Goal: Task Accomplishment & Management: Use online tool/utility

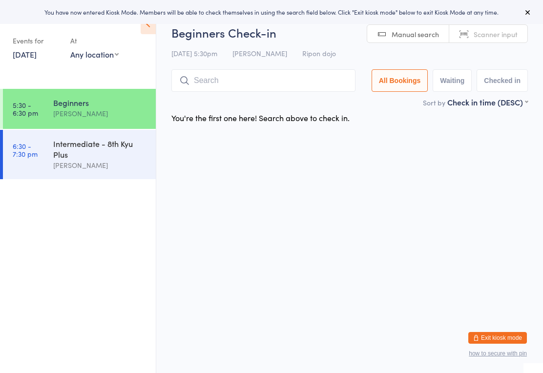
click at [266, 77] on input "search" at bounding box center [263, 80] width 184 height 22
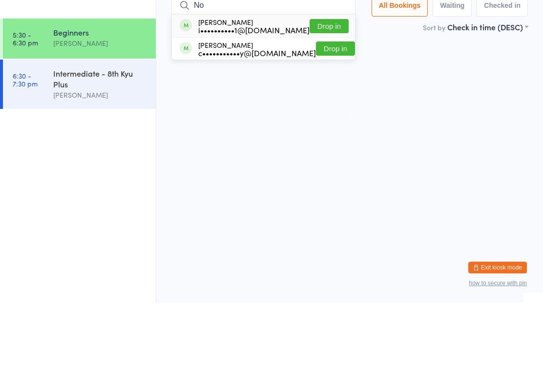
type input "No"
click at [326, 112] on button "Drop in" at bounding box center [335, 119] width 39 height 14
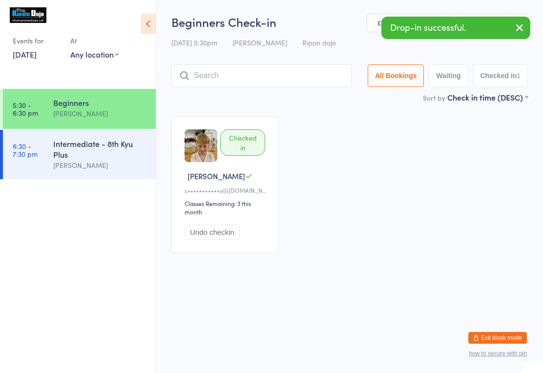
click at [259, 78] on input "search" at bounding box center [261, 75] width 180 height 22
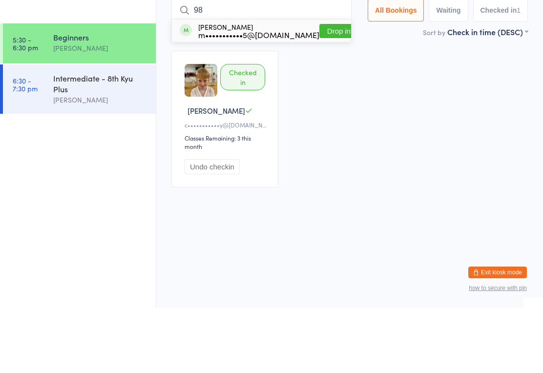
type input "98"
click at [336, 89] on button "Drop in" at bounding box center [338, 96] width 39 height 14
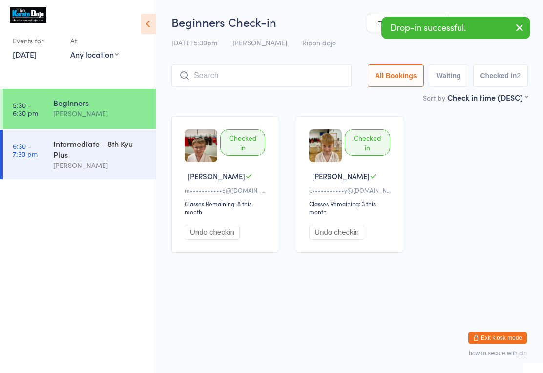
click at [305, 73] on input "search" at bounding box center [261, 75] width 180 height 22
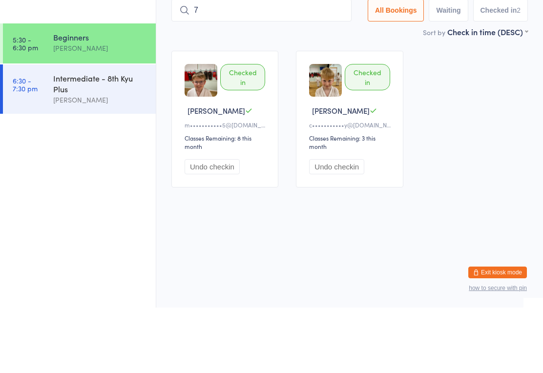
type input "79"
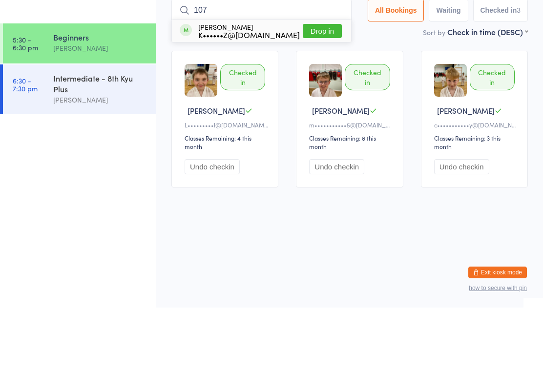
type input "107"
click at [320, 89] on button "Drop in" at bounding box center [322, 96] width 39 height 14
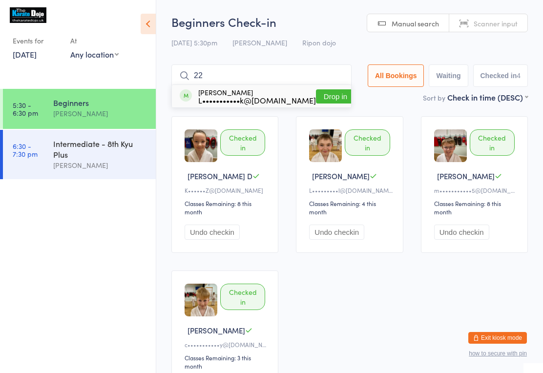
type input "22"
click at [316, 95] on button "Drop in" at bounding box center [335, 96] width 39 height 14
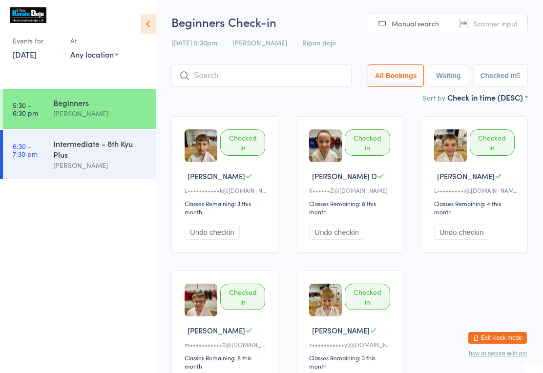
click at [237, 81] on input "search" at bounding box center [261, 75] width 180 height 22
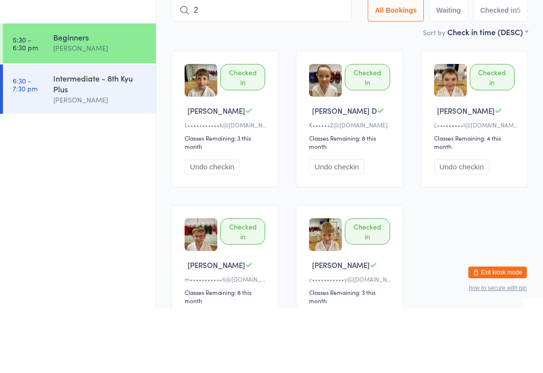
type input "21"
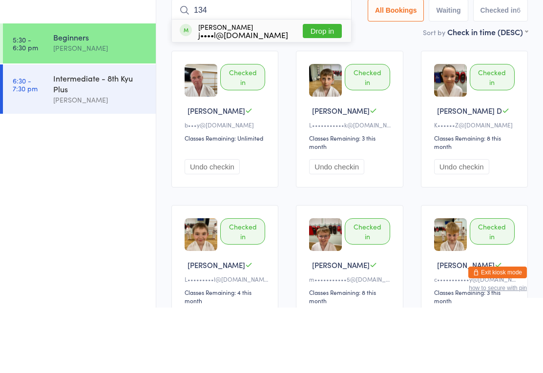
type input "134"
click at [329, 89] on button "Drop in" at bounding box center [322, 96] width 39 height 14
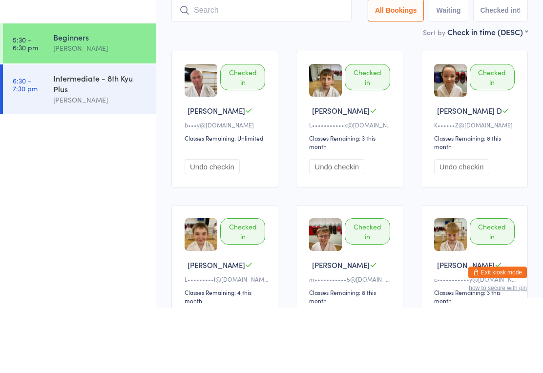
scroll to position [65, 0]
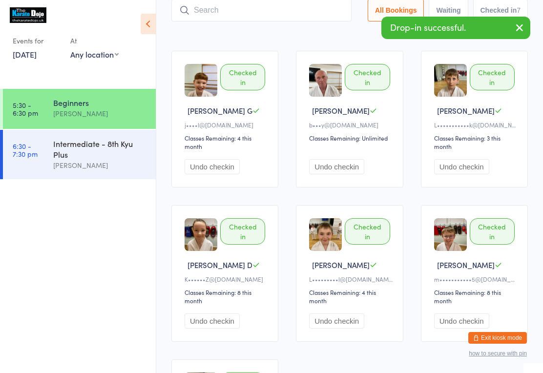
click at [212, 13] on input "search" at bounding box center [261, 10] width 180 height 22
type input "118"
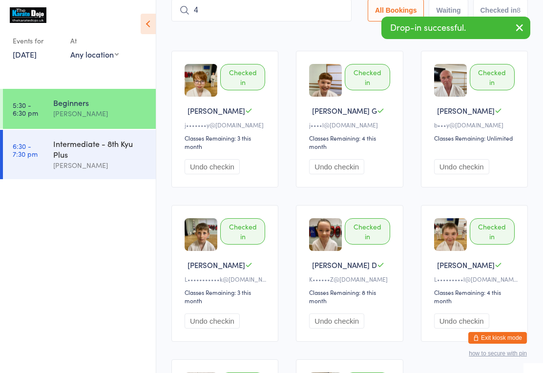
type input "47"
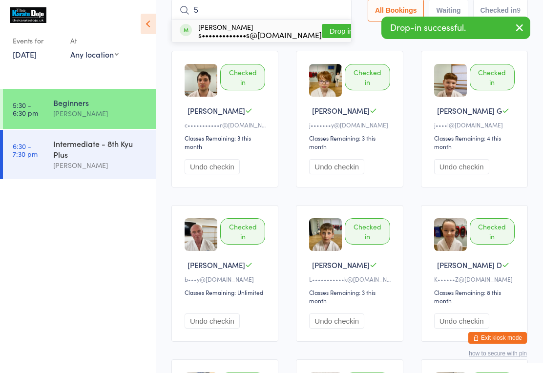
type input "58"
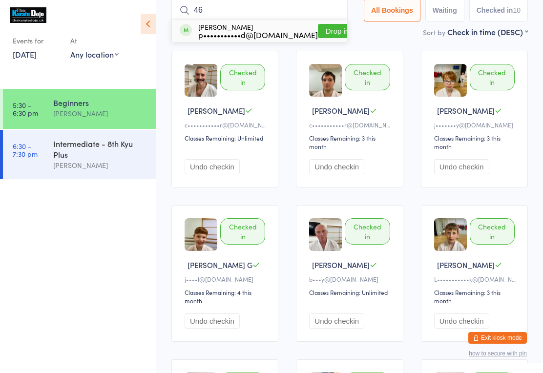
type input "46"
click at [344, 26] on button "Drop in" at bounding box center [337, 31] width 39 height 14
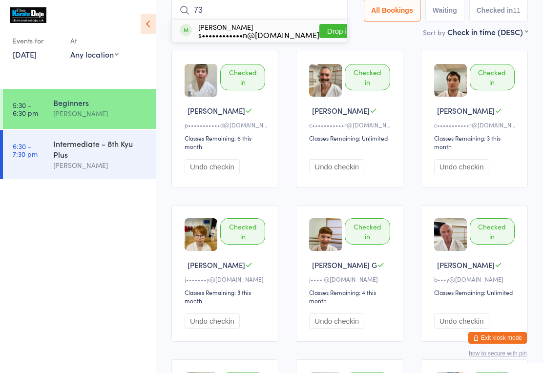
type input "73"
click at [319, 31] on button "Drop in" at bounding box center [338, 31] width 39 height 14
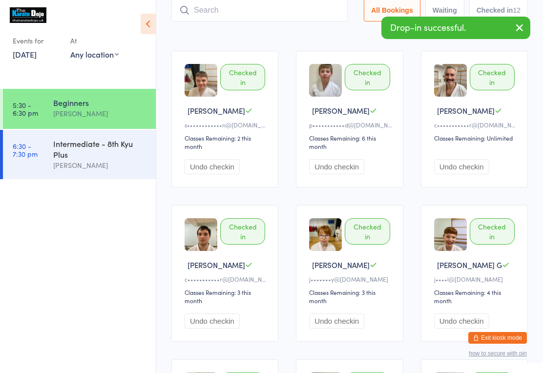
click at [245, 11] on input "search" at bounding box center [259, 10] width 176 height 22
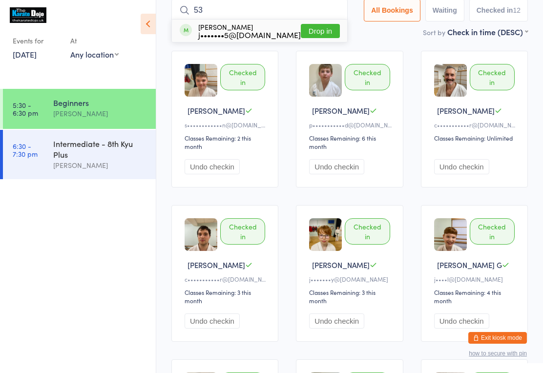
type input "53"
click at [324, 28] on button "Drop in" at bounding box center [320, 31] width 39 height 14
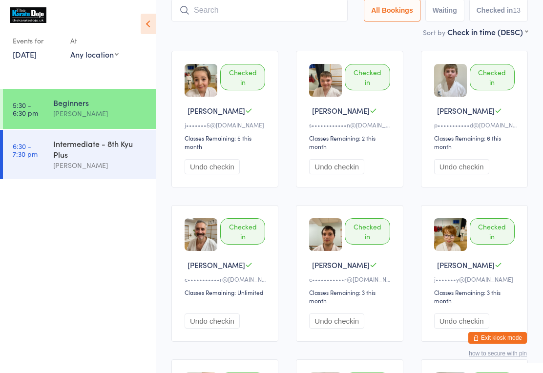
click at [213, 20] on input "search" at bounding box center [259, 10] width 176 height 22
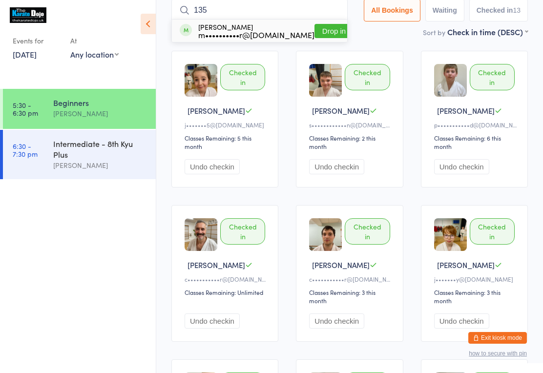
type input "135"
click at [322, 35] on button "Drop in" at bounding box center [333, 31] width 39 height 14
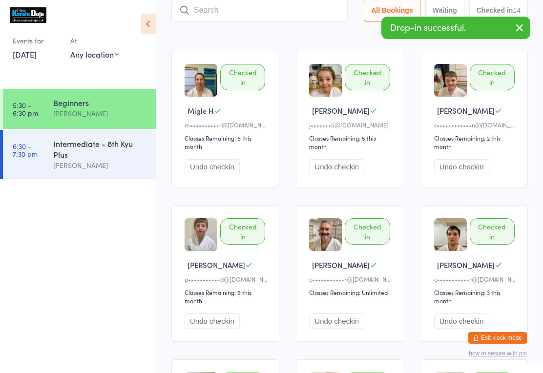
click at [207, 17] on input "search" at bounding box center [259, 10] width 176 height 22
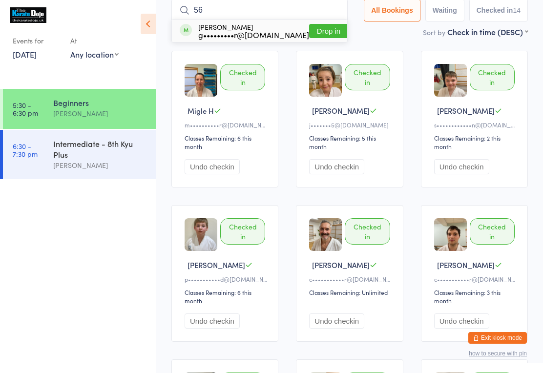
type input "56"
click at [320, 34] on button "Drop in" at bounding box center [328, 31] width 39 height 14
